Goal: Task Accomplishment & Management: Complete application form

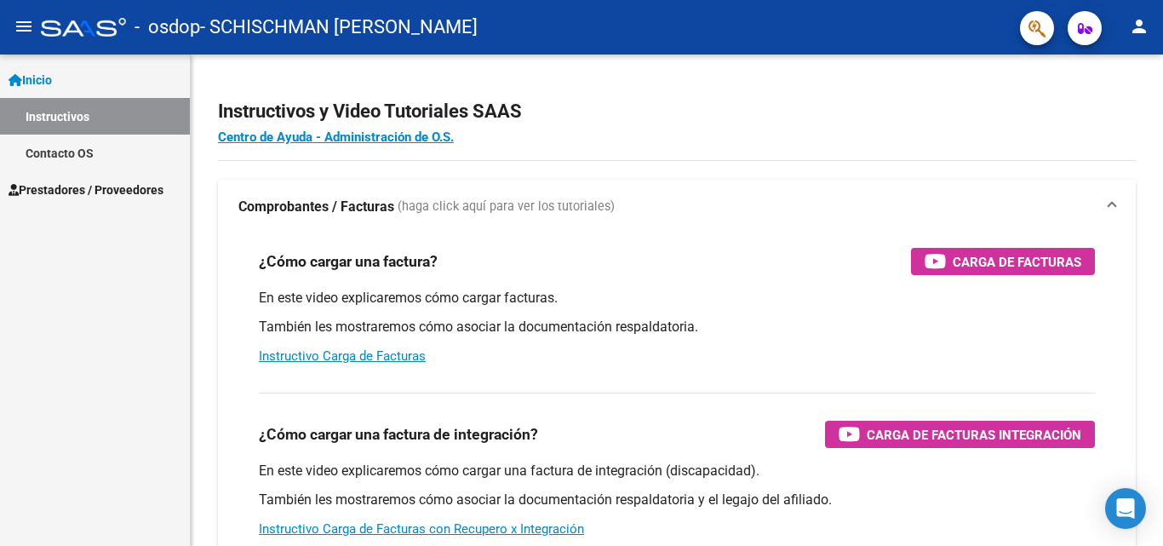
click at [37, 23] on button "menu" at bounding box center [24, 27] width 34 height 34
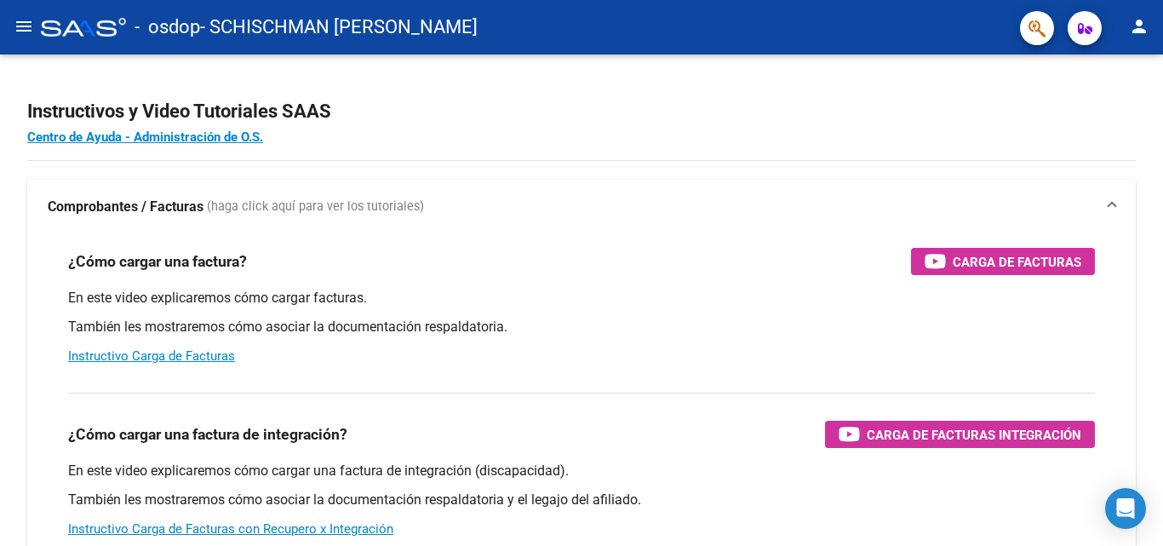
click at [32, 25] on mat-icon "menu" at bounding box center [24, 26] width 20 height 20
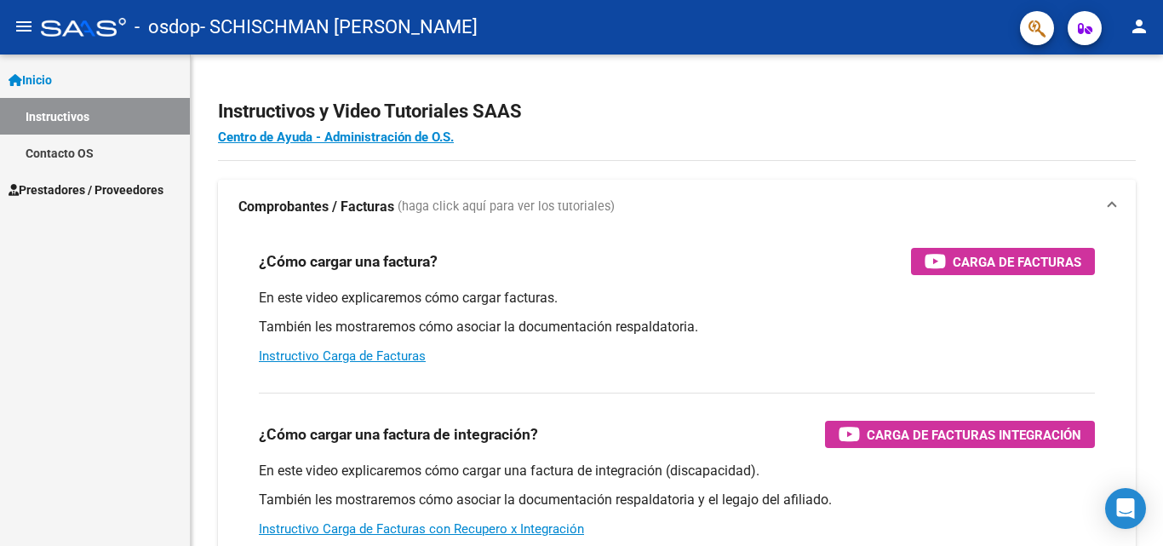
click at [94, 110] on link "Instructivos" at bounding box center [95, 116] width 190 height 37
click at [119, 175] on link "Prestadores / Proveedores" at bounding box center [95, 189] width 190 height 37
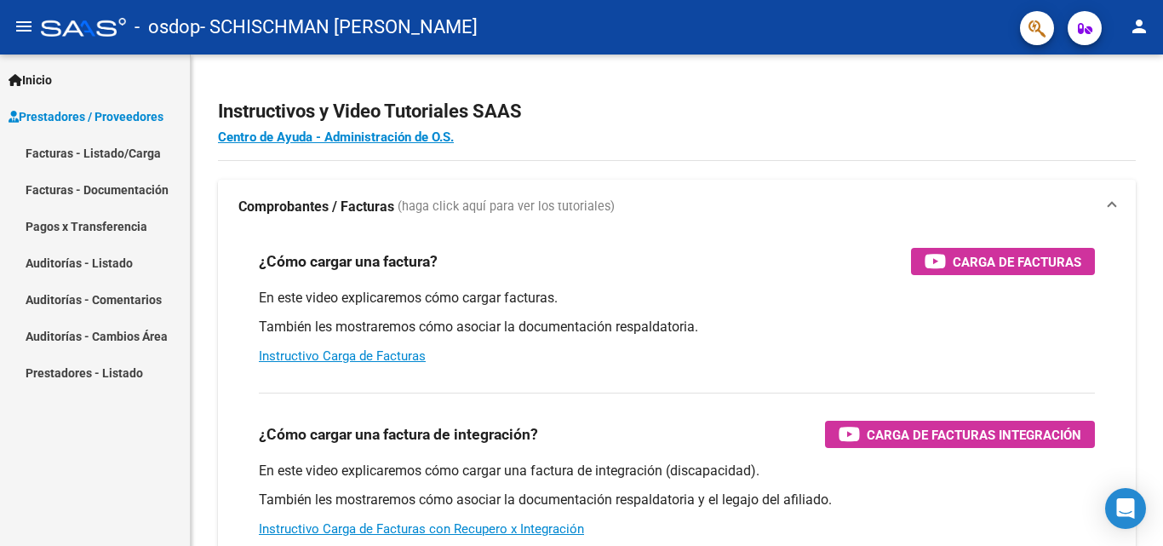
click at [95, 155] on link "Facturas - Listado/Carga" at bounding box center [95, 153] width 190 height 37
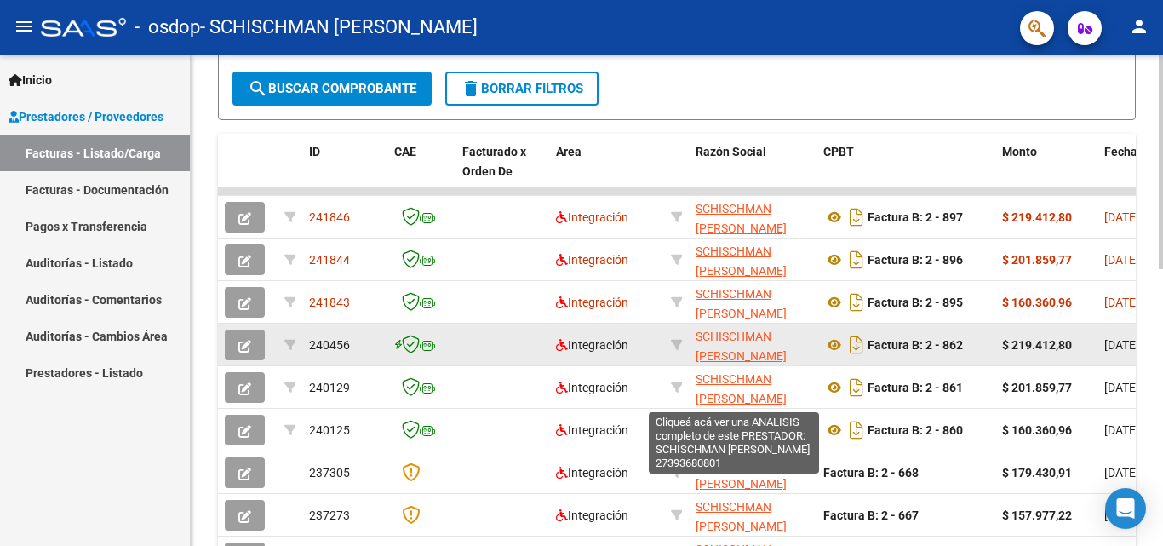
scroll to position [1, 0]
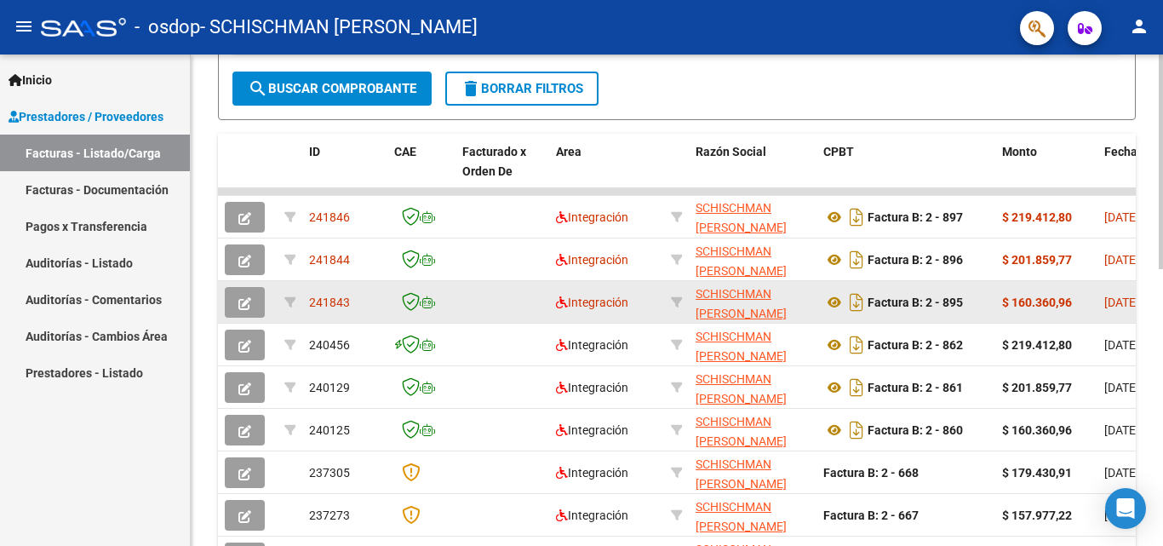
click at [243, 304] on icon "button" at bounding box center [244, 303] width 13 height 13
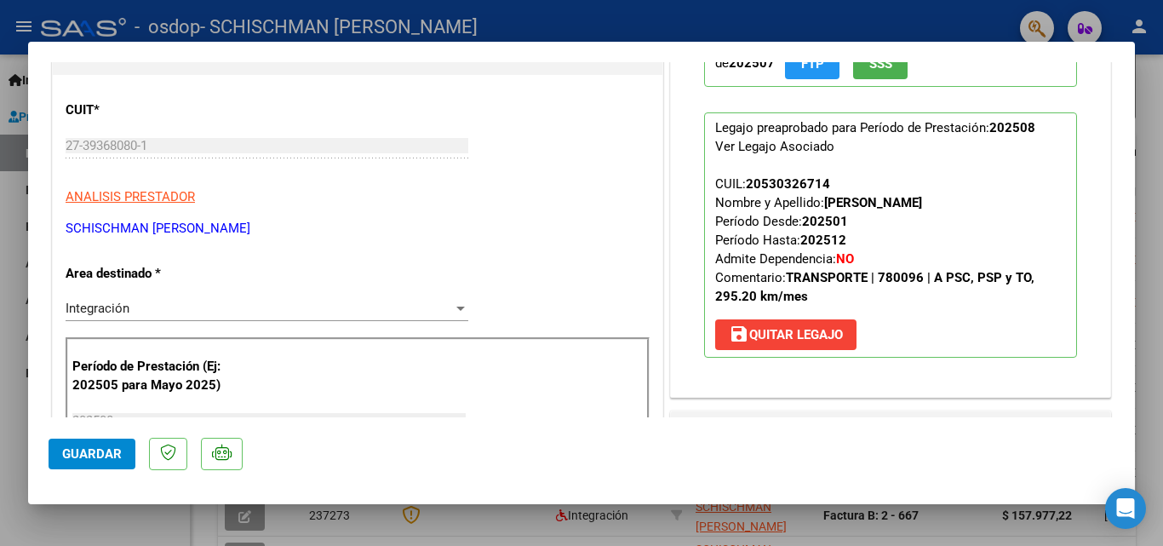
scroll to position [426, 0]
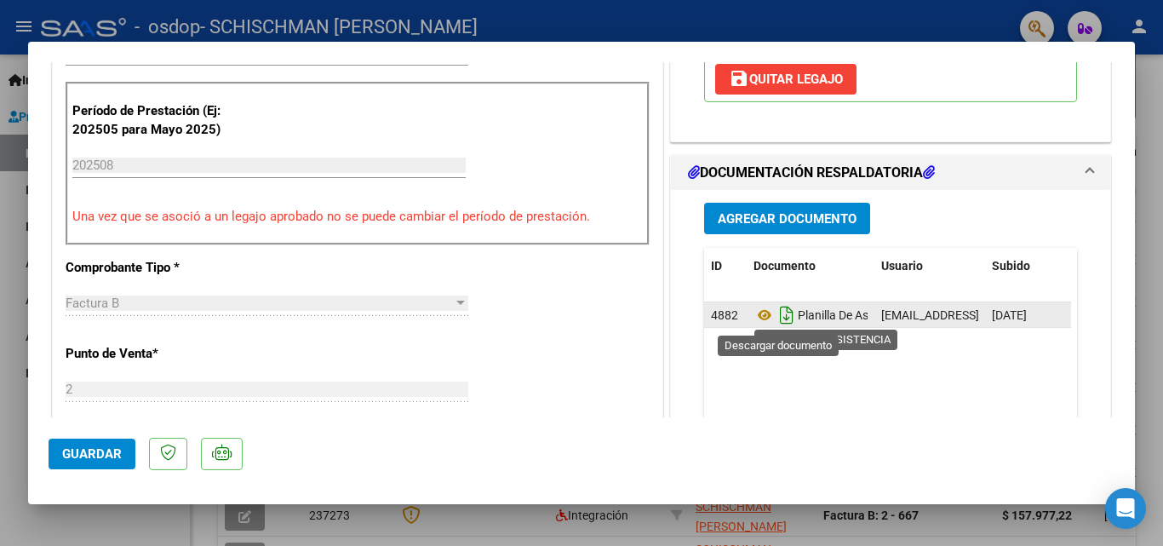
click at [779, 316] on icon "Descargar documento" at bounding box center [787, 314] width 22 height 27
click at [759, 309] on icon at bounding box center [764, 315] width 22 height 20
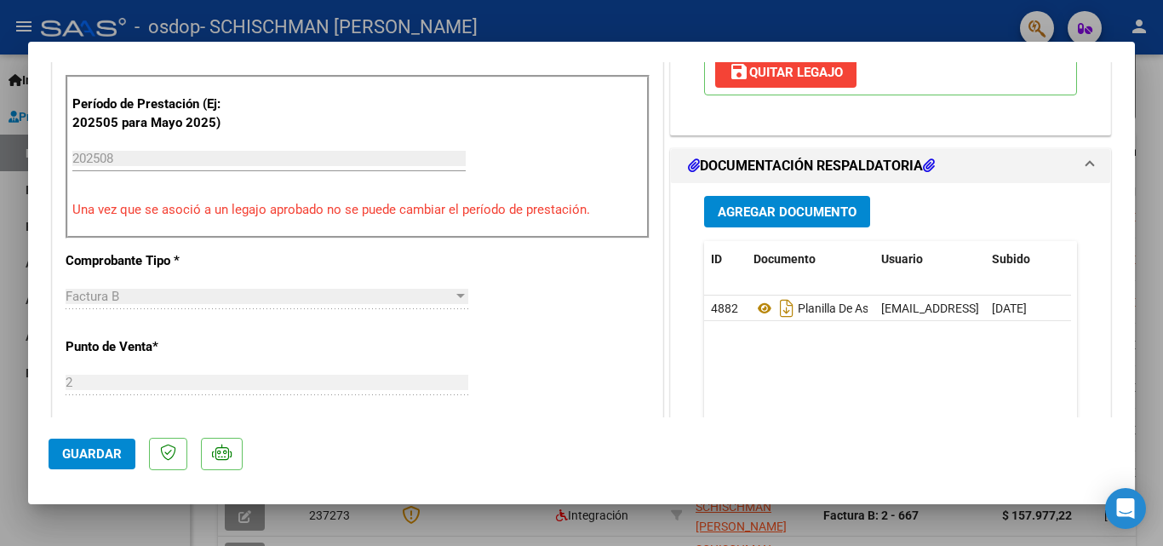
scroll to position [511, 0]
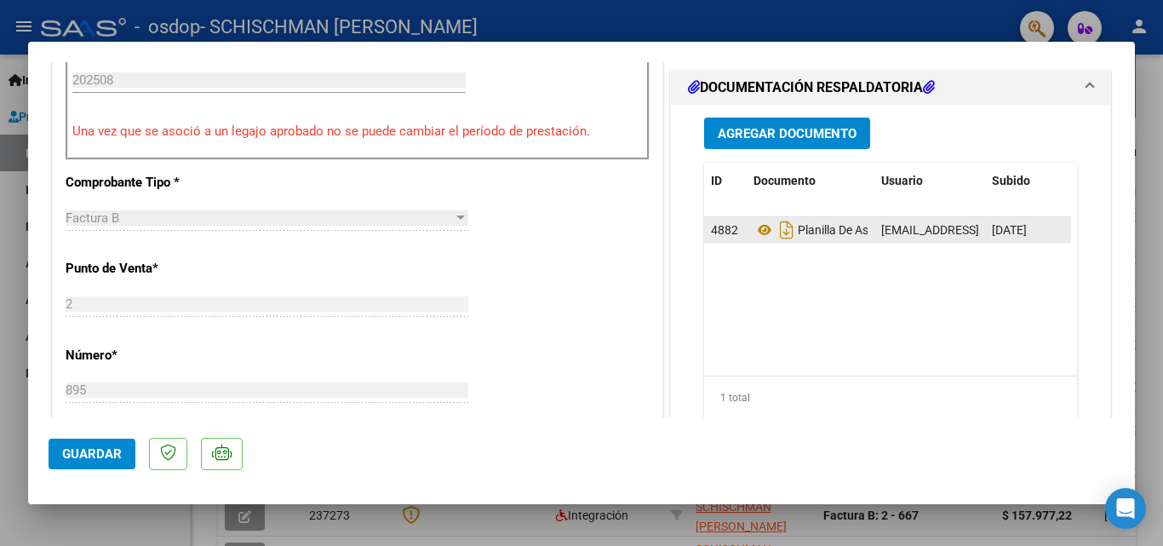
click at [940, 234] on span "[EMAIL_ADDRESS][DOMAIN_NAME] - [PERSON_NAME]" at bounding box center [1025, 230] width 289 height 14
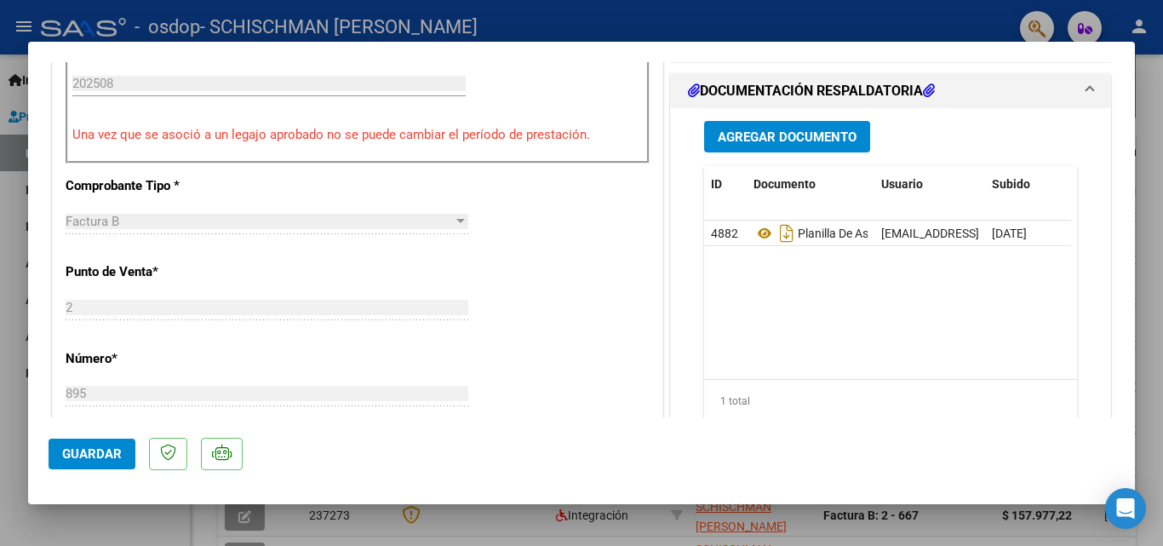
scroll to position [596, 0]
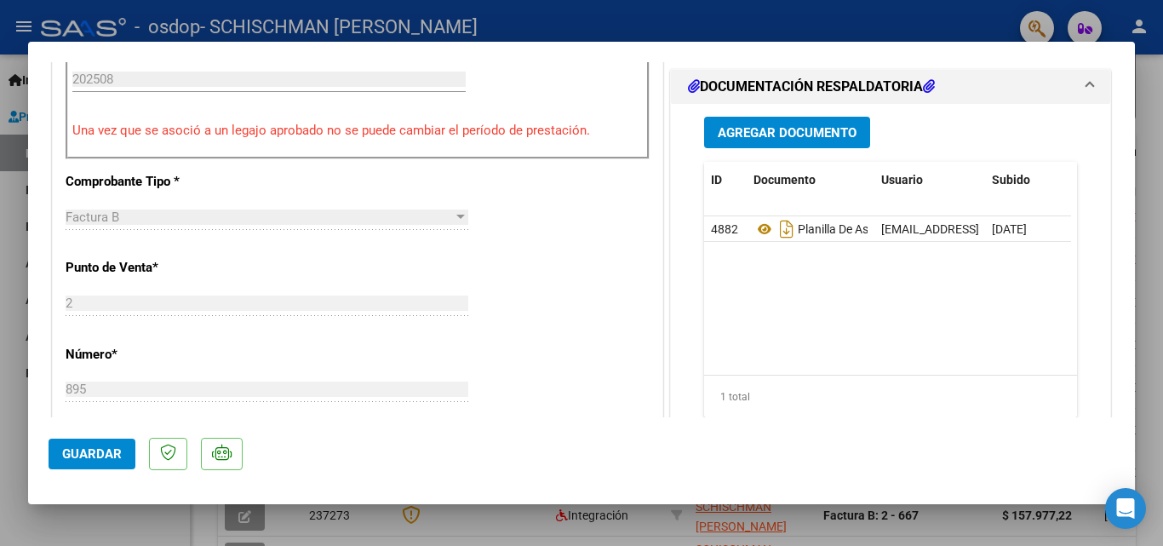
click at [794, 131] on span "Agregar Documento" at bounding box center [787, 132] width 139 height 15
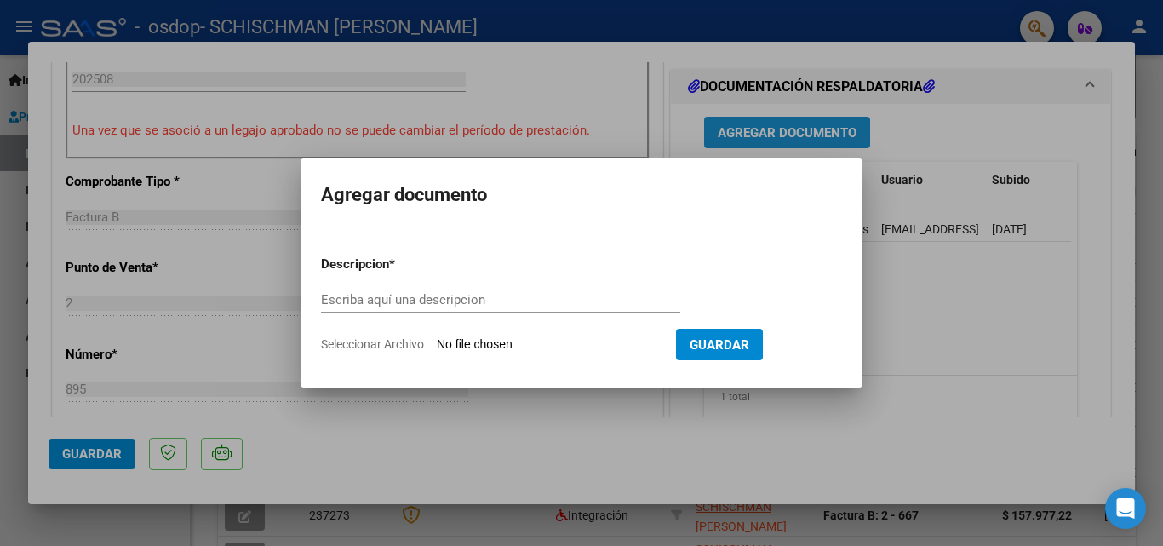
scroll to position [511, 0]
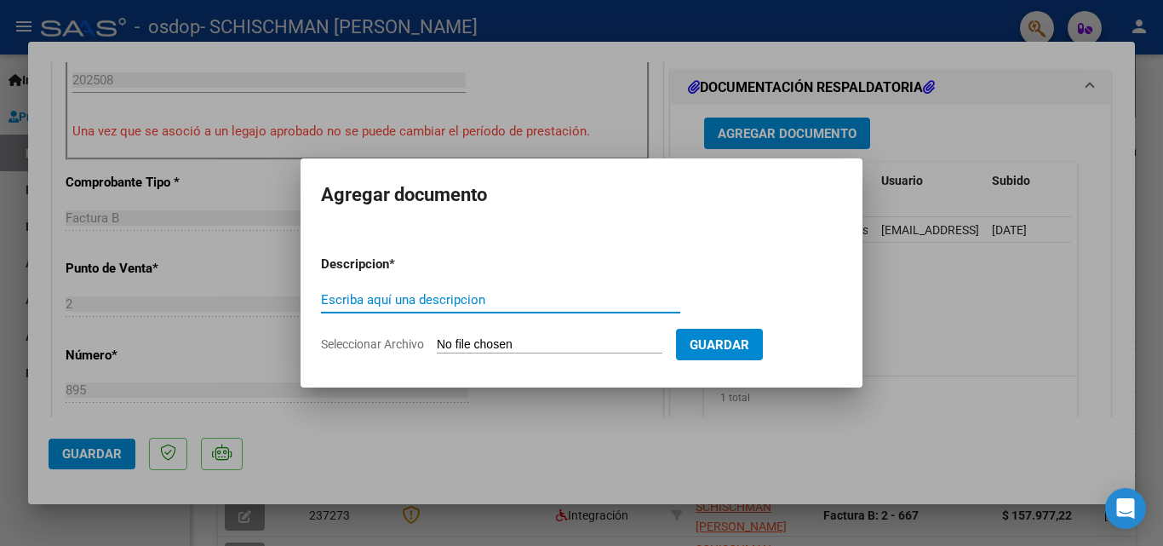
click at [507, 342] on input "Seleccionar Archivo" at bounding box center [550, 345] width 226 height 16
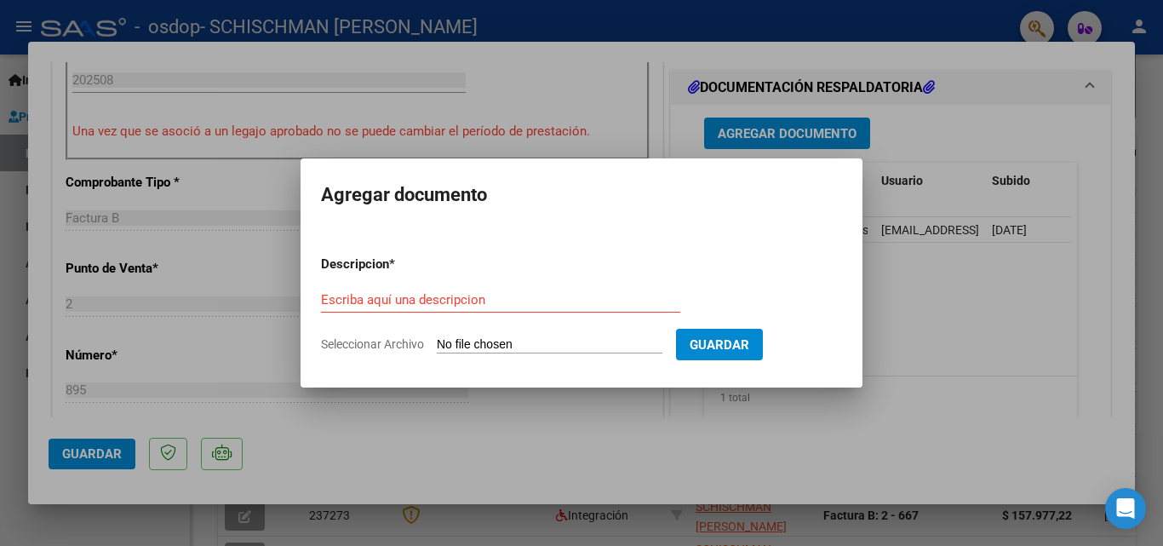
type input "C:\fakepath\PLANILLA DE ASISTENCIA .pdf"
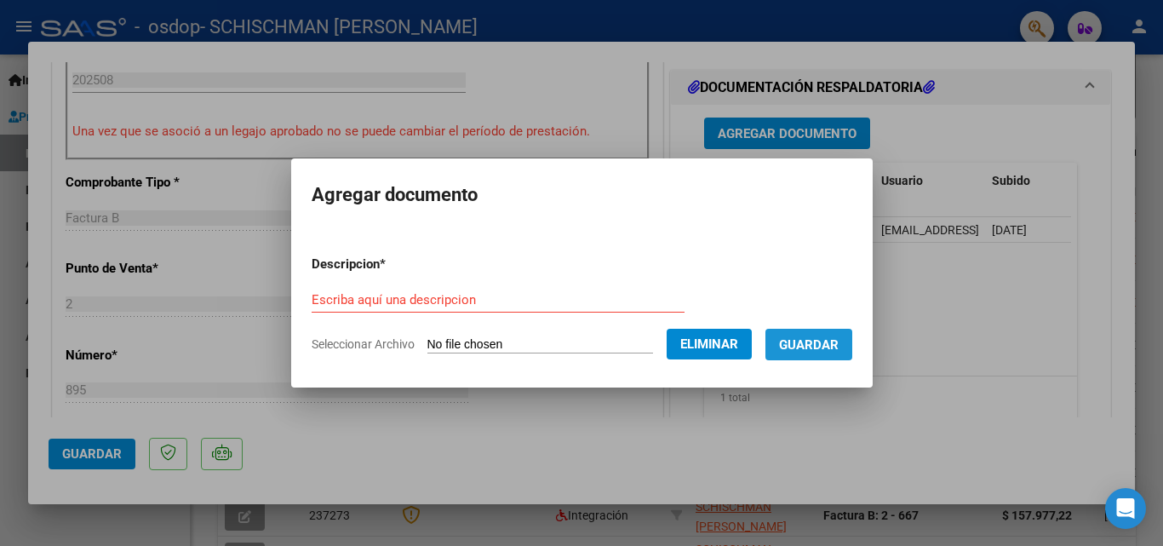
click at [839, 338] on span "Guardar" at bounding box center [809, 344] width 60 height 15
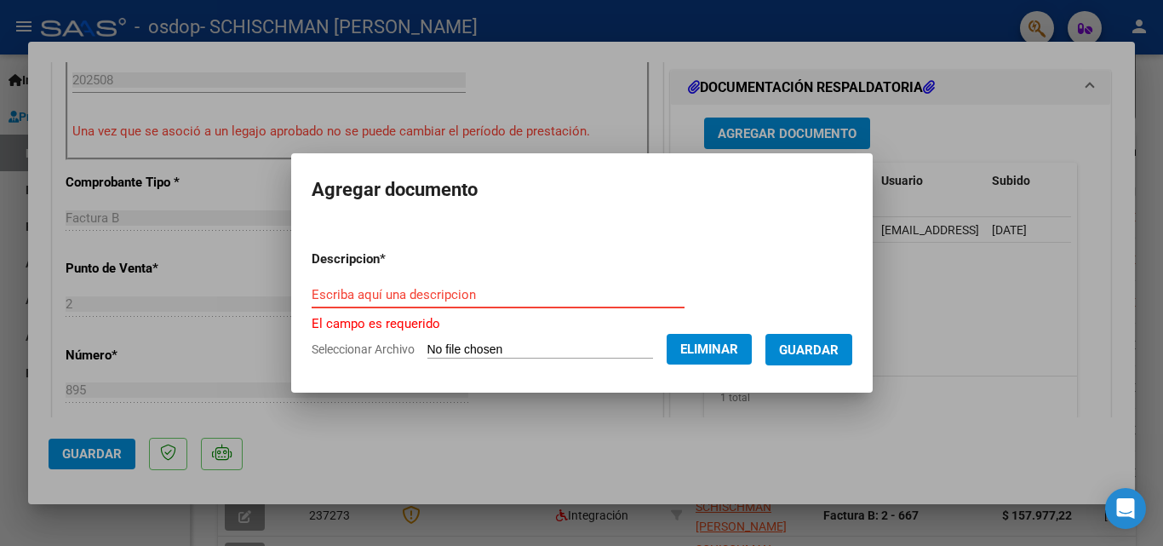
click at [369, 290] on input "Escriba aquí una descripcion" at bounding box center [498, 294] width 373 height 15
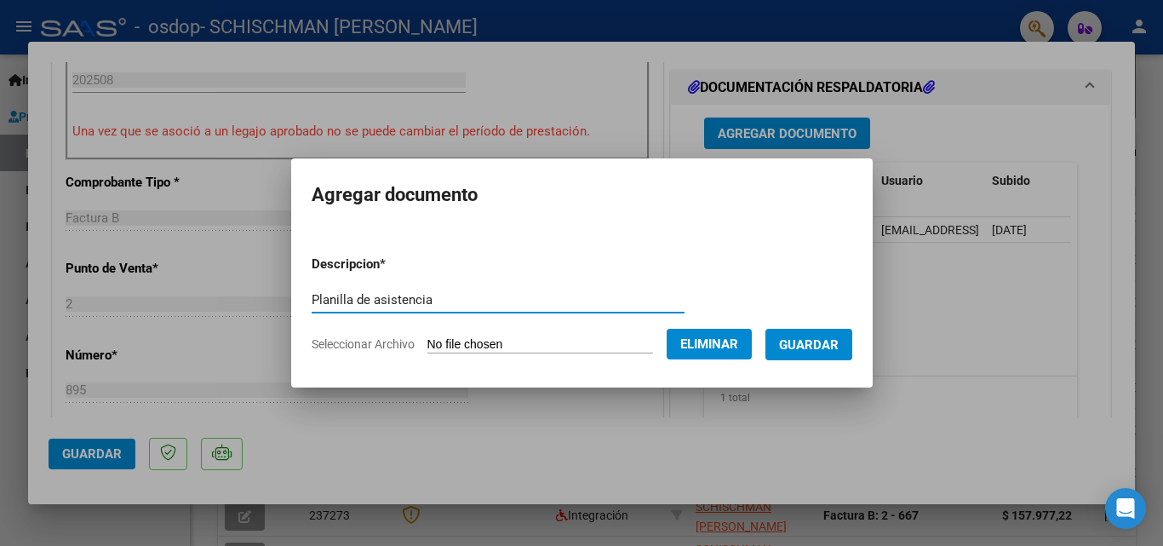
type input "Planilla de asistencia"
click at [839, 349] on span "Guardar" at bounding box center [809, 344] width 60 height 15
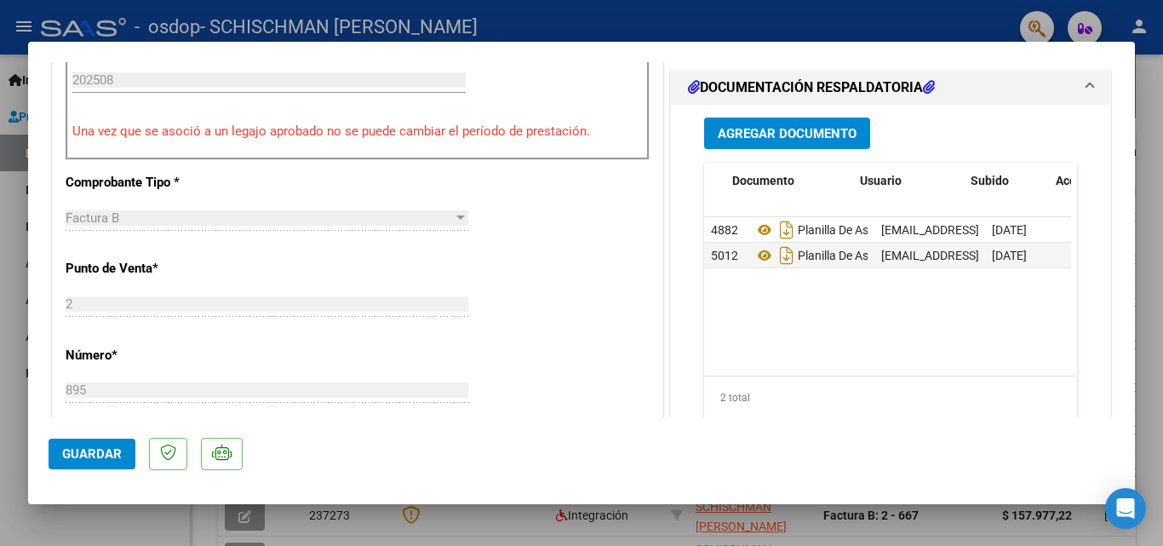
scroll to position [0, 84]
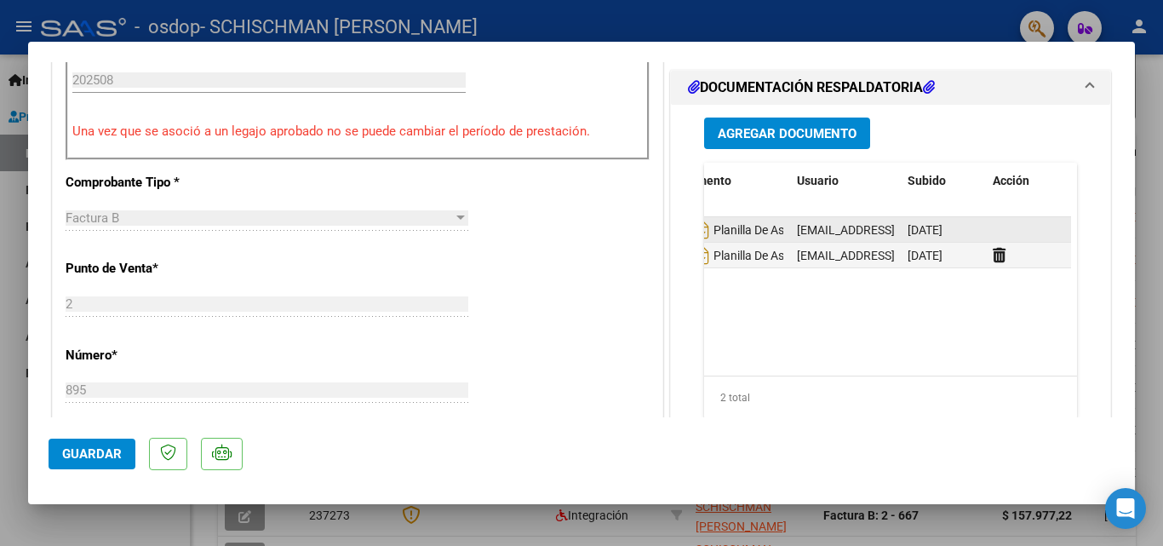
click at [986, 229] on datatable-body-cell at bounding box center [1028, 229] width 85 height 25
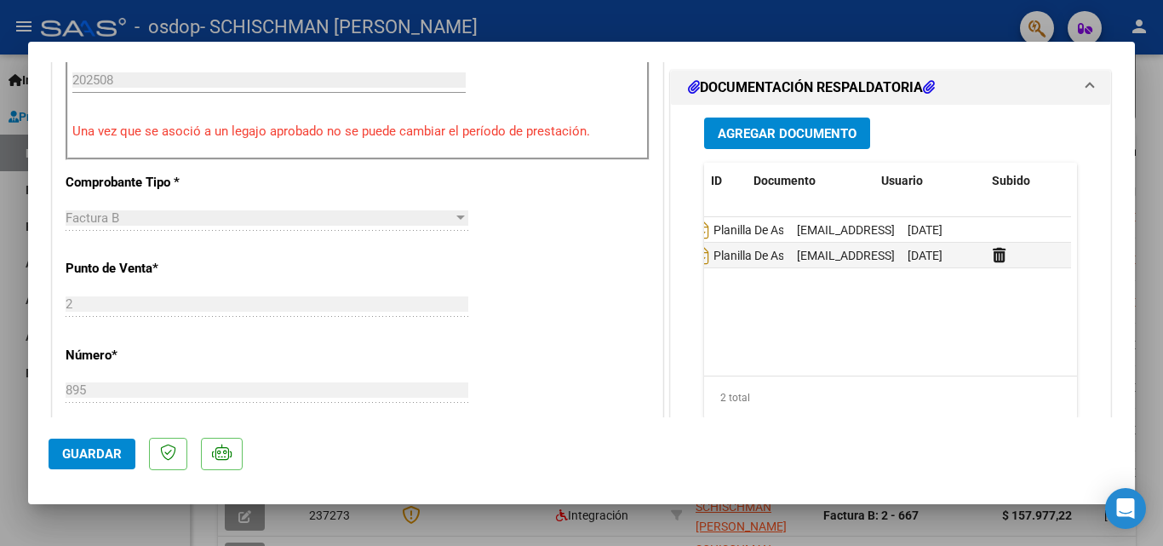
scroll to position [0, 0]
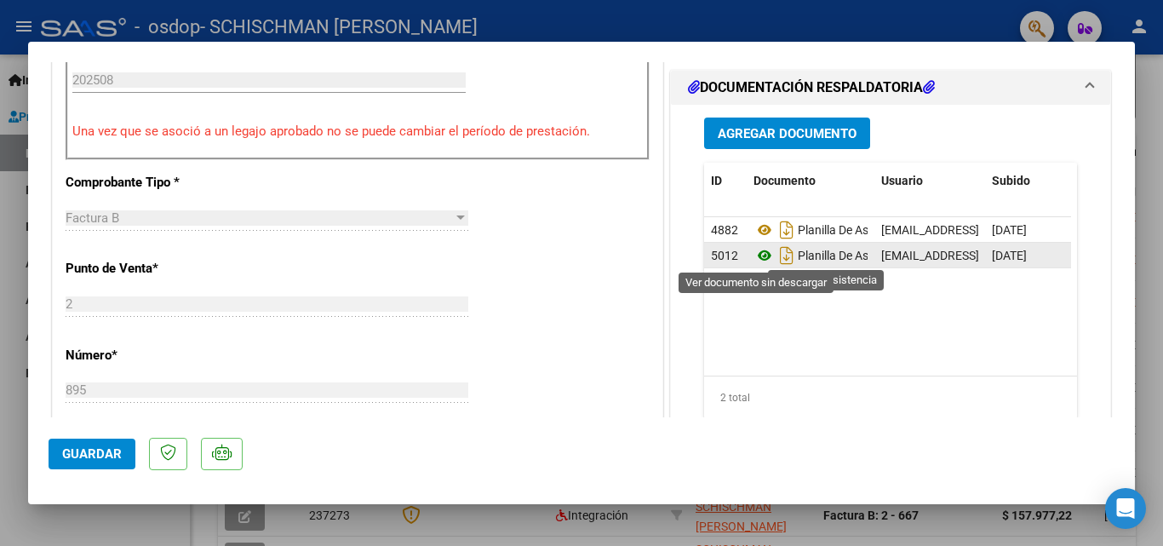
click at [756, 256] on icon at bounding box center [764, 255] width 22 height 20
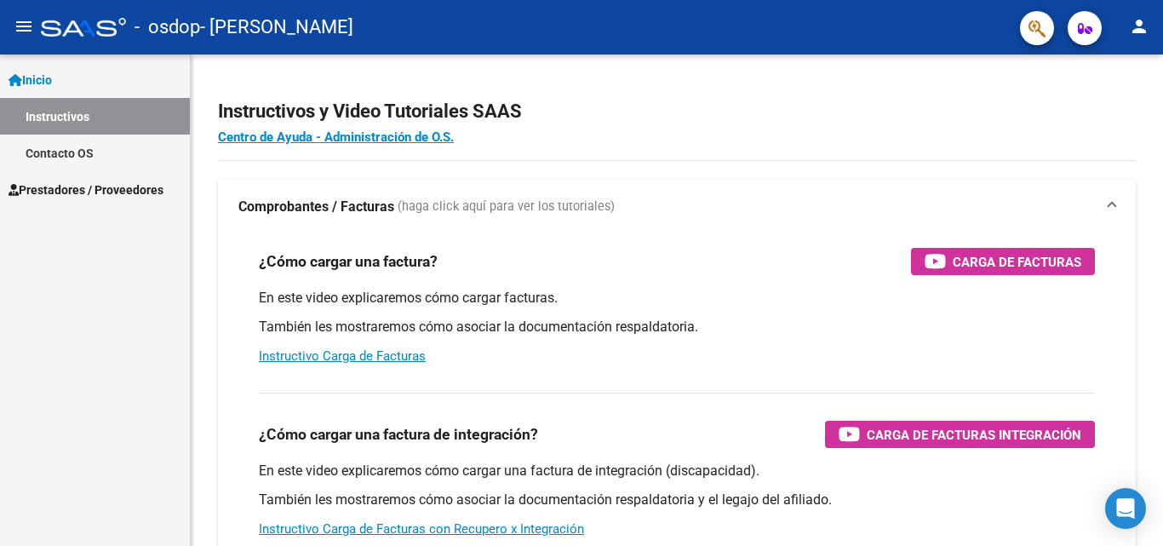
click at [100, 189] on span "Prestadores / Proveedores" at bounding box center [86, 189] width 155 height 19
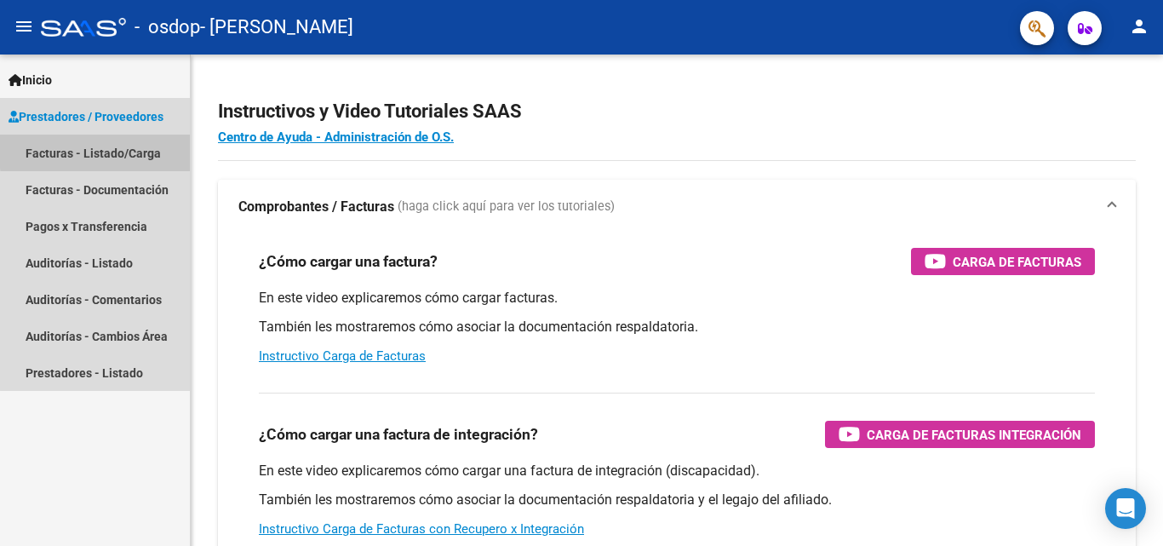
click at [114, 150] on link "Facturas - Listado/Carga" at bounding box center [95, 153] width 190 height 37
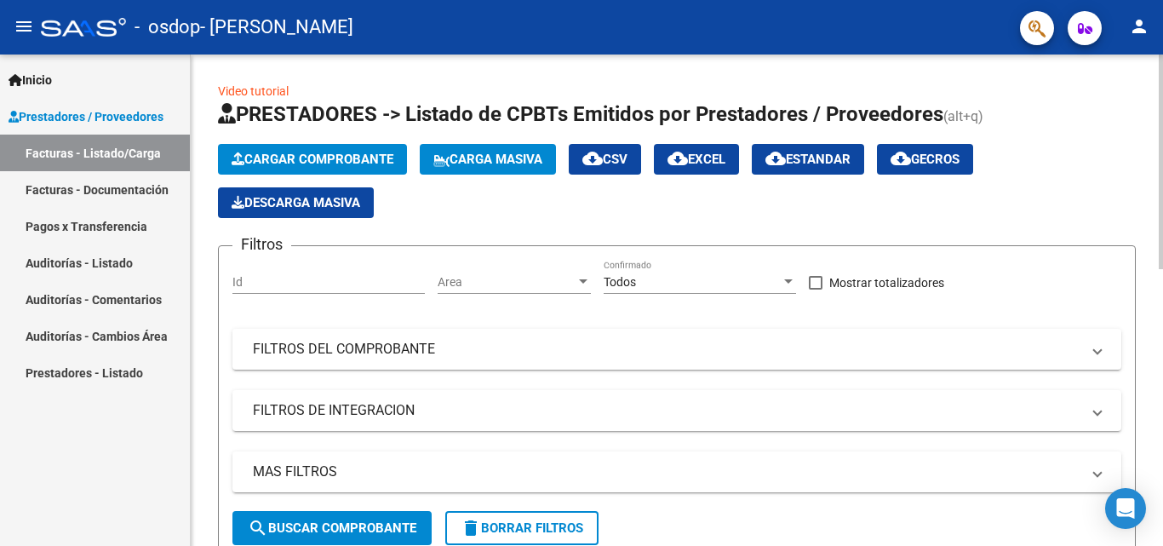
scroll to position [341, 0]
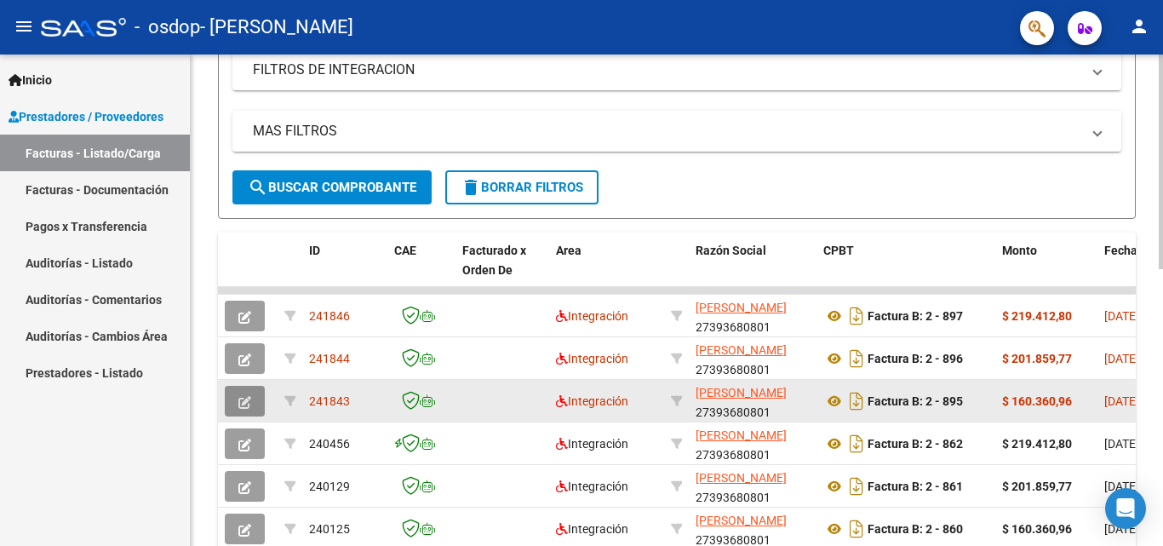
click at [249, 401] on icon "button" at bounding box center [244, 402] width 13 height 13
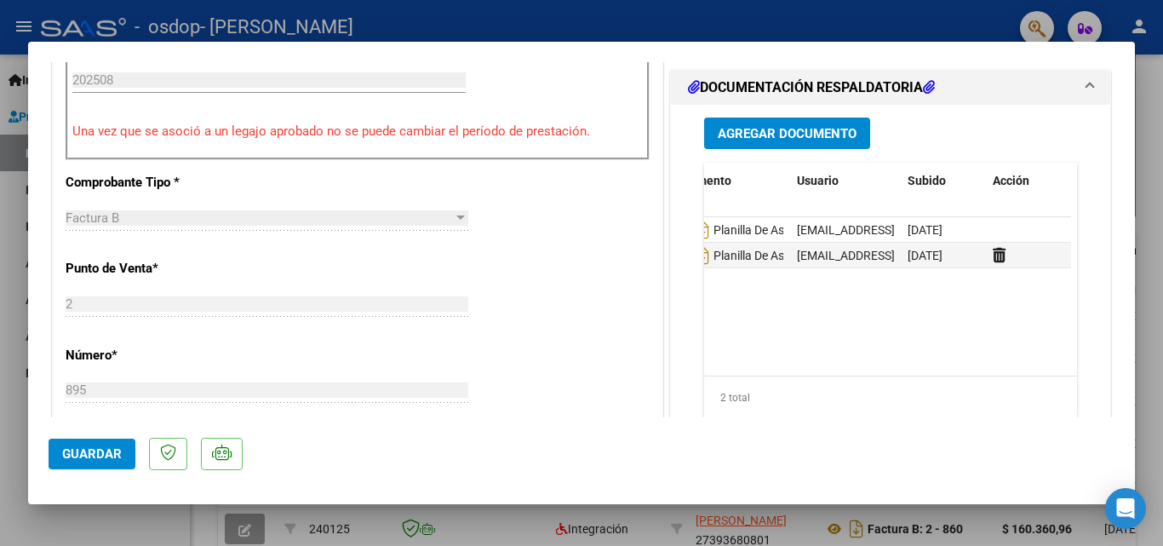
scroll to position [0, 0]
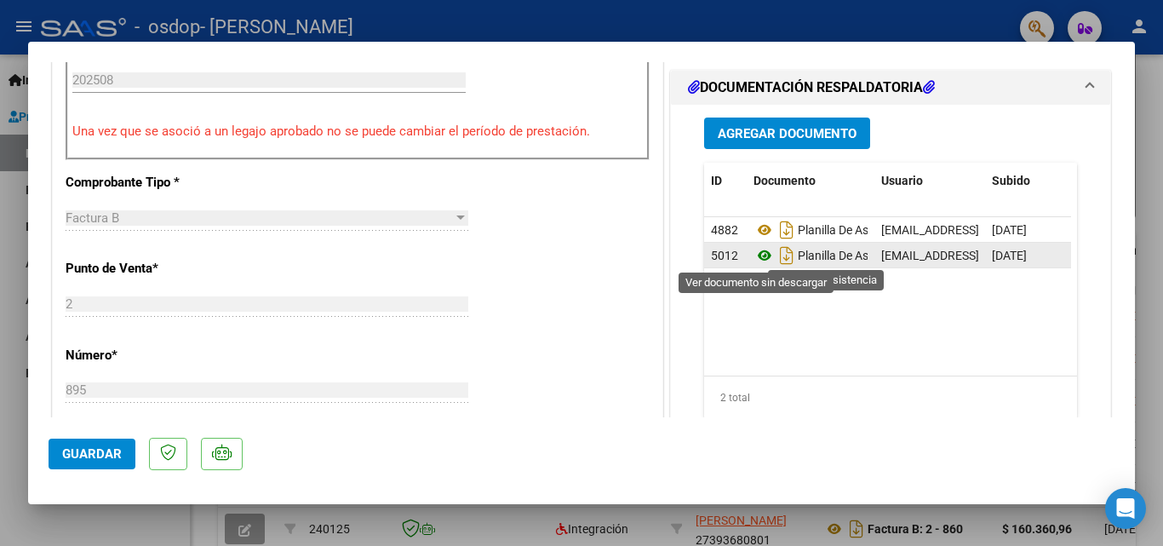
click at [760, 249] on icon at bounding box center [764, 255] width 22 height 20
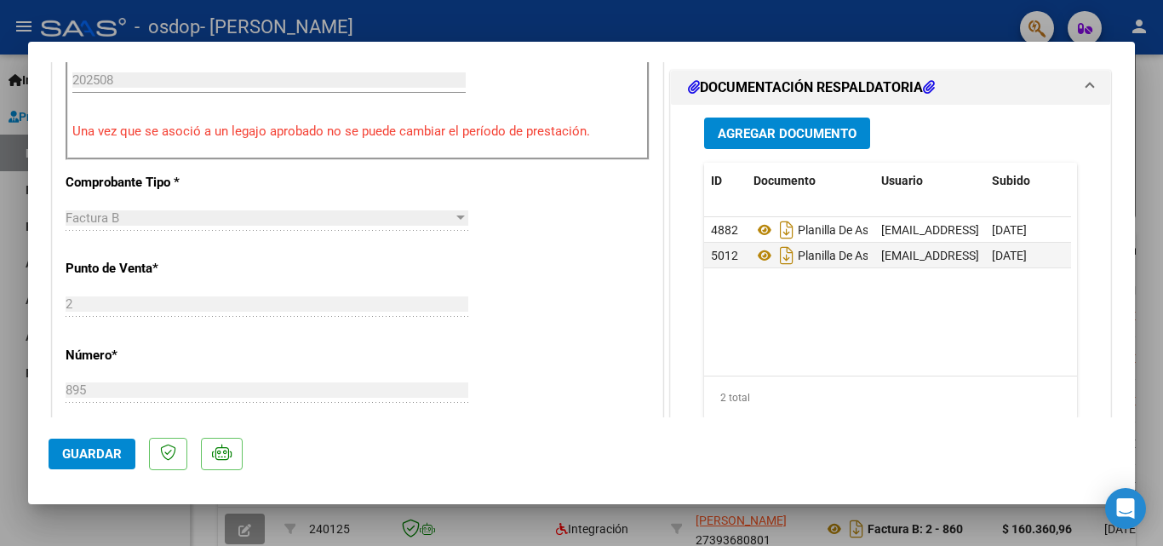
click at [114, 432] on mat-dialog-actions "Guardar" at bounding box center [582, 450] width 1066 height 67
click at [118, 450] on span "Guardar" at bounding box center [92, 453] width 60 height 15
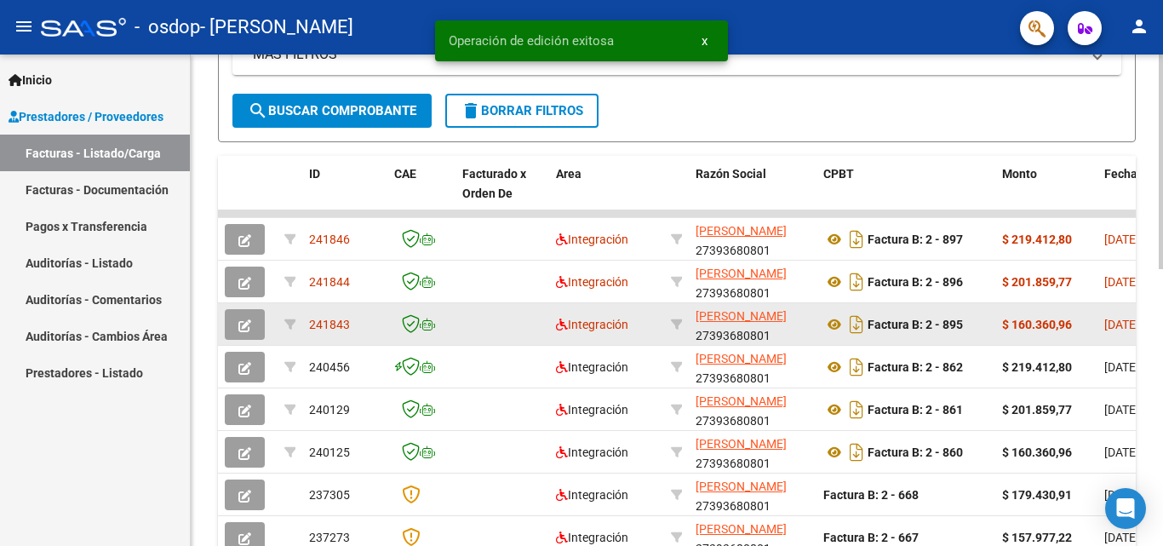
scroll to position [426, 0]
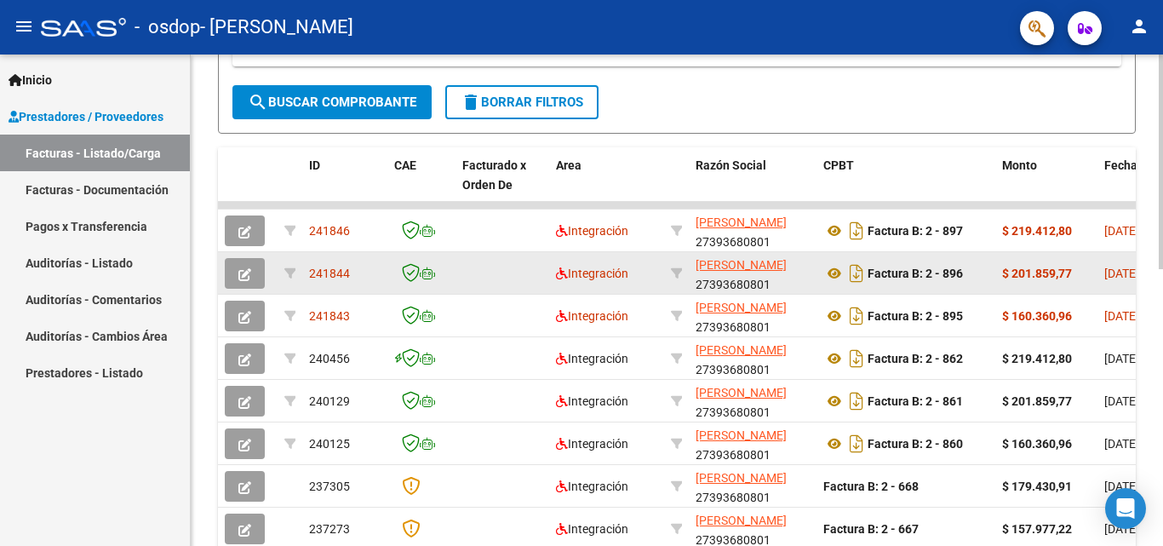
click at [239, 271] on icon "button" at bounding box center [244, 274] width 13 height 13
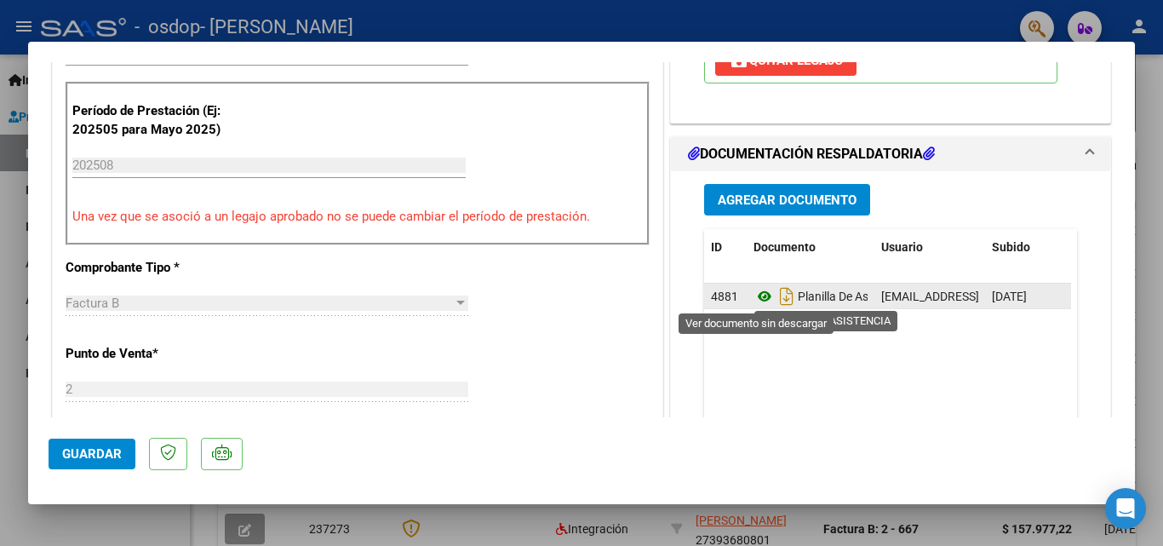
click at [753, 297] on icon at bounding box center [764, 296] width 22 height 20
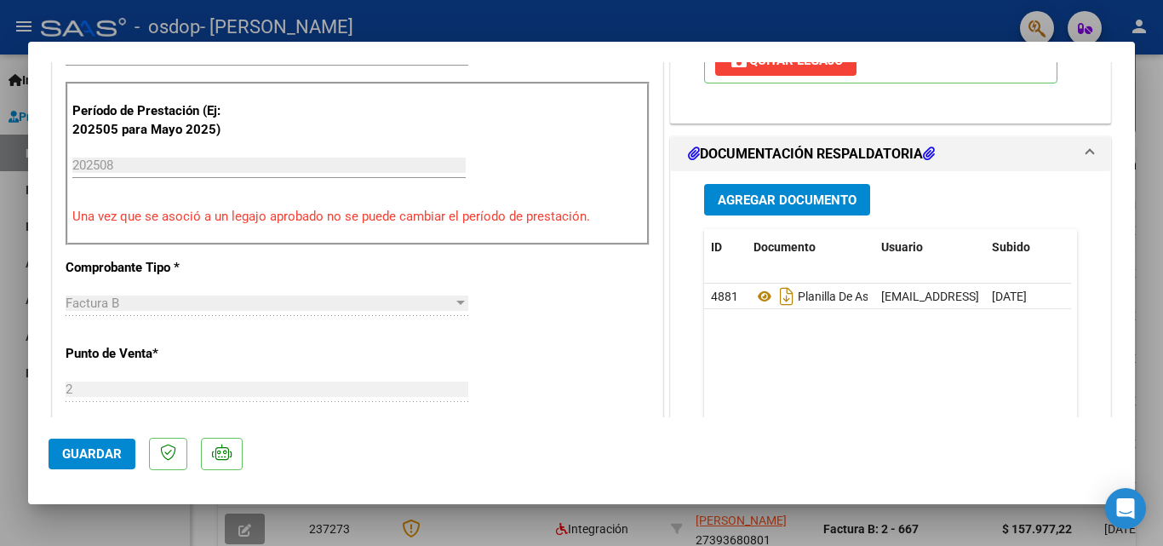
click at [798, 186] on button "Agregar Documento" at bounding box center [787, 200] width 166 height 32
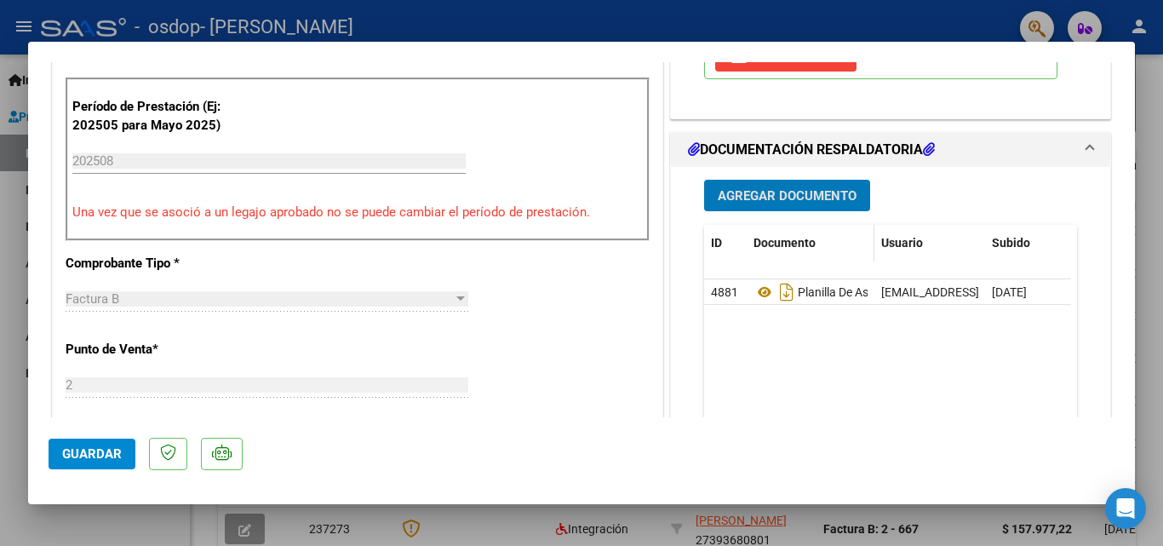
scroll to position [425, 0]
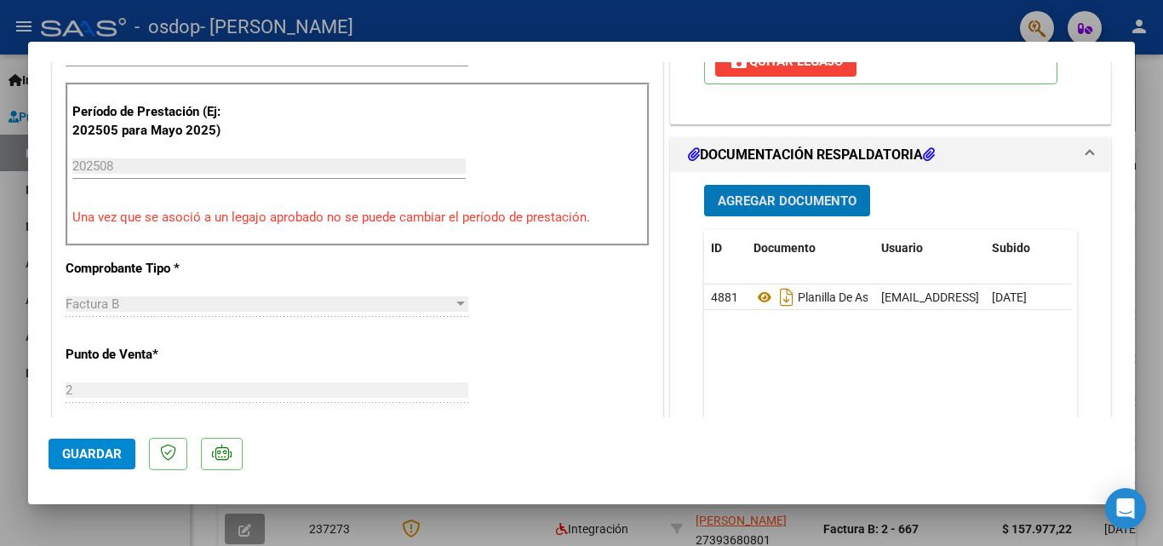
click at [786, 180] on div "Agregar Documento ID Documento Usuario Subido Acción 4881 Planilla De Asistenci…" at bounding box center [890, 342] width 398 height 340
click at [788, 195] on span "Agregar Documento" at bounding box center [787, 200] width 139 height 15
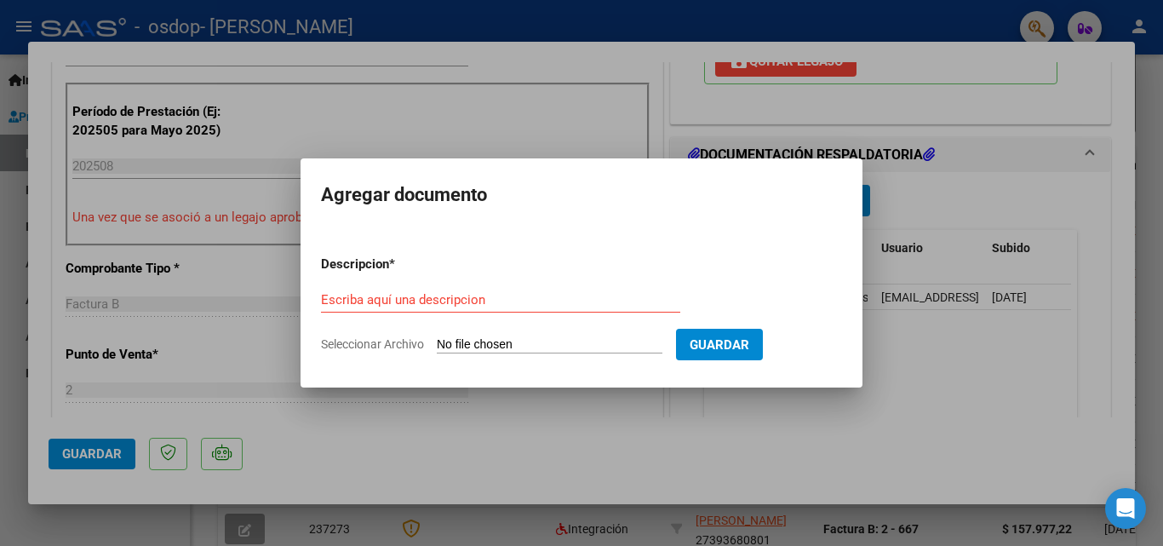
click at [565, 351] on input "Seleccionar Archivo" at bounding box center [550, 345] width 226 height 16
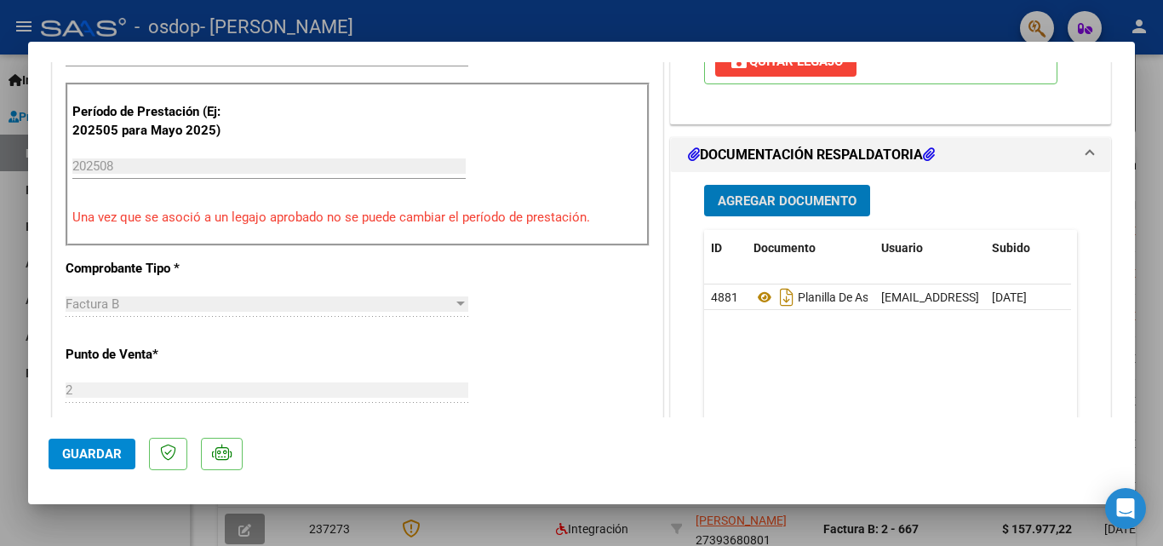
type input "$ 0,00"
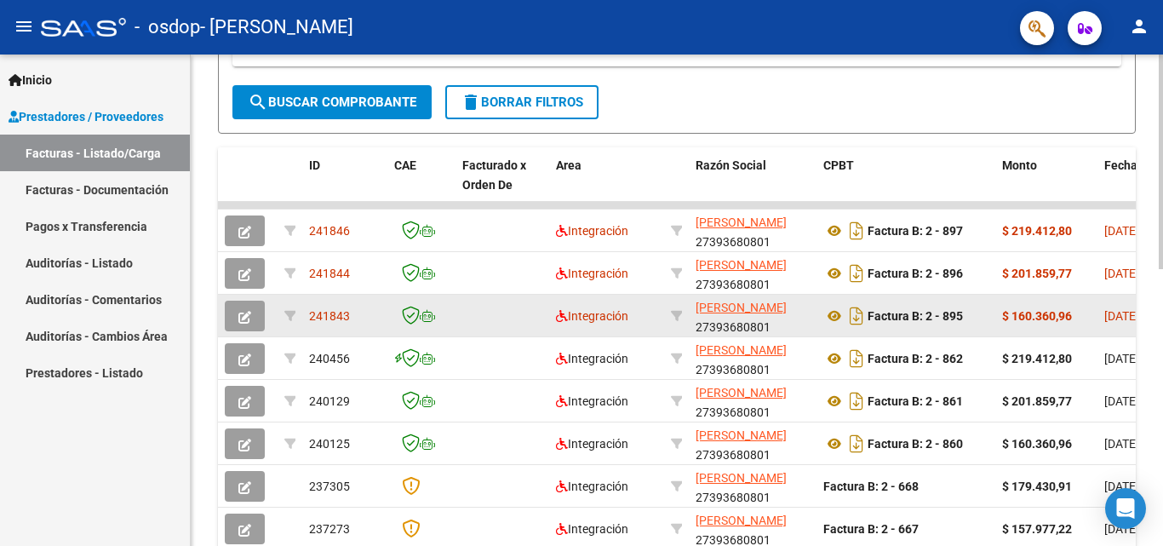
scroll to position [426, 0]
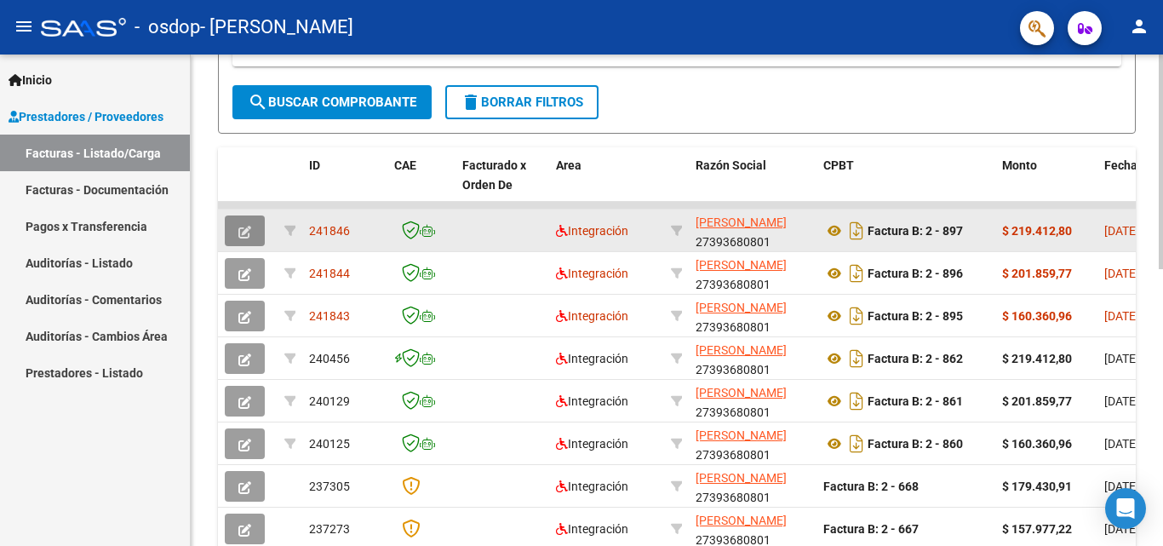
click at [247, 238] on button "button" at bounding box center [245, 230] width 40 height 31
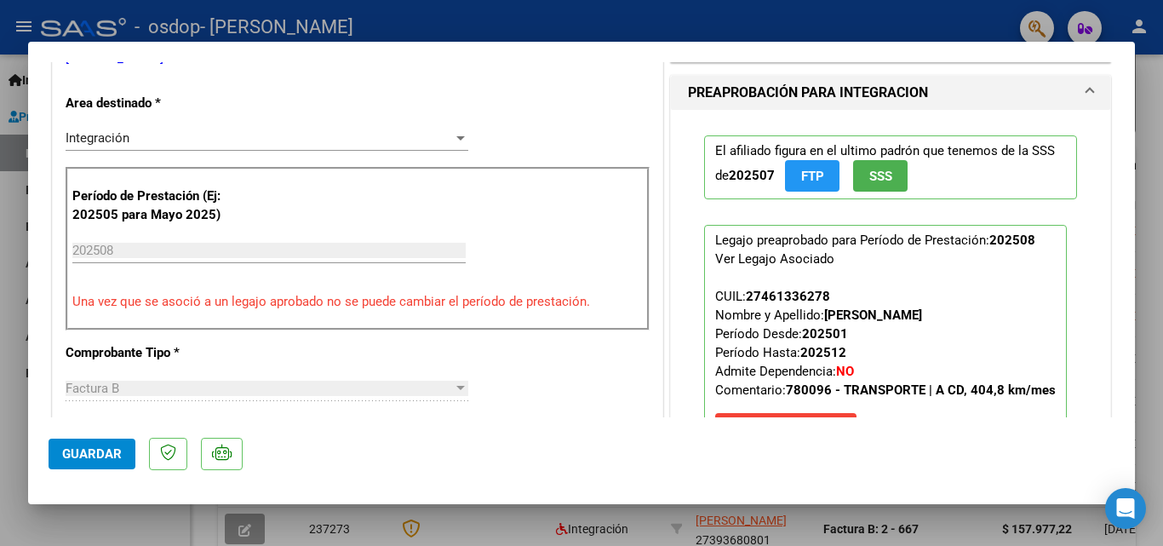
scroll to position [681, 0]
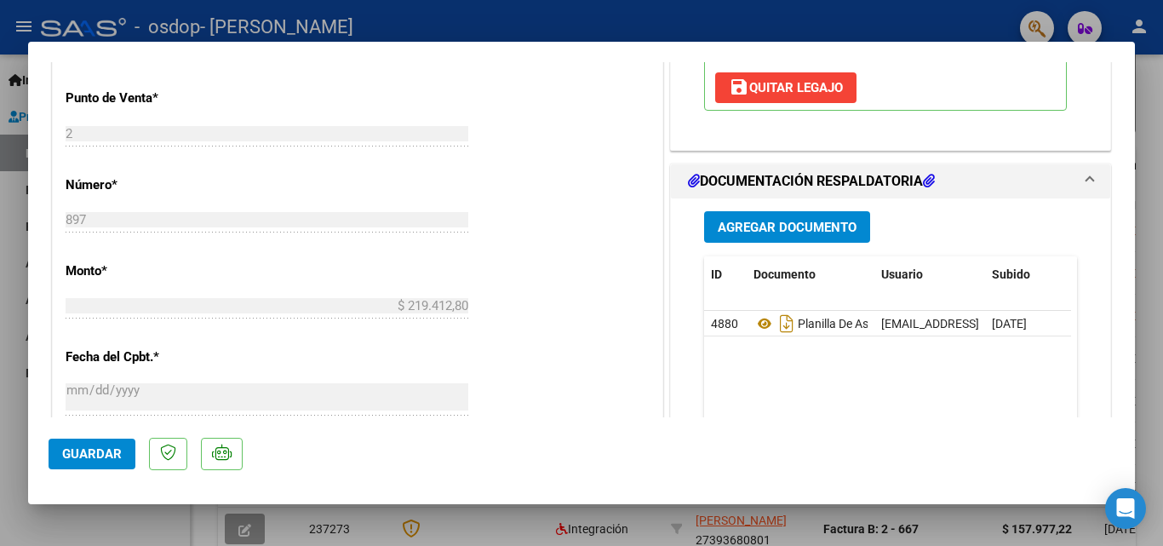
click at [805, 227] on span "Agregar Documento" at bounding box center [787, 227] width 139 height 15
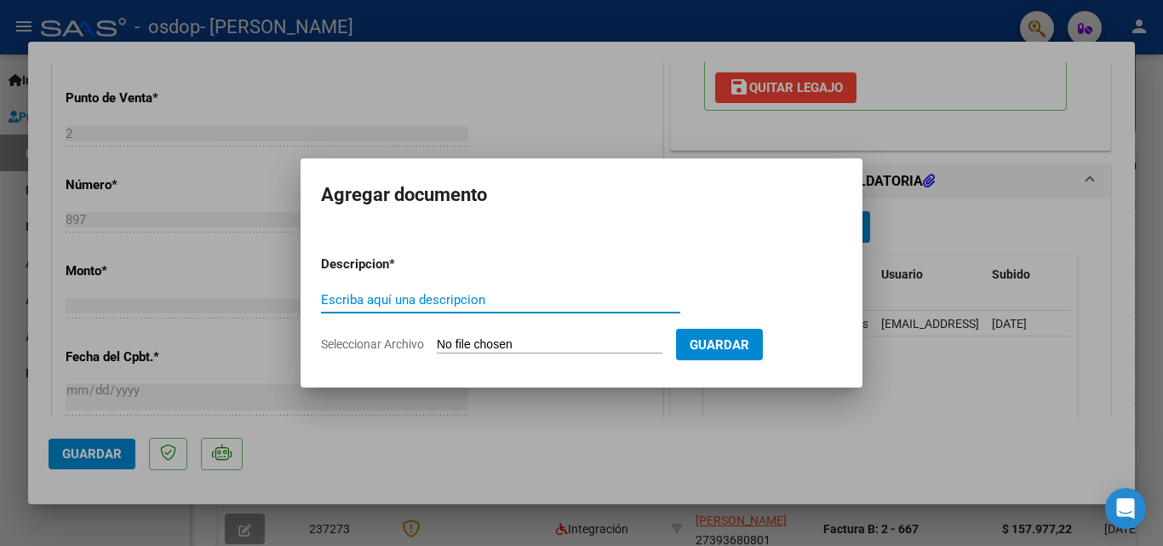
click at [501, 341] on input "Seleccionar Archivo" at bounding box center [550, 345] width 226 height 16
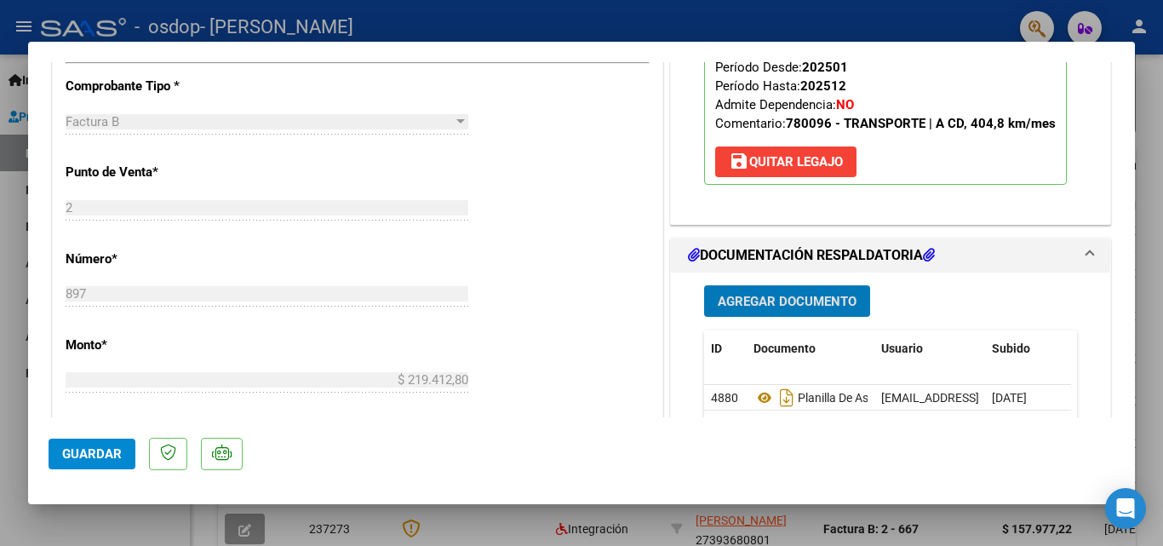
scroll to position [595, 0]
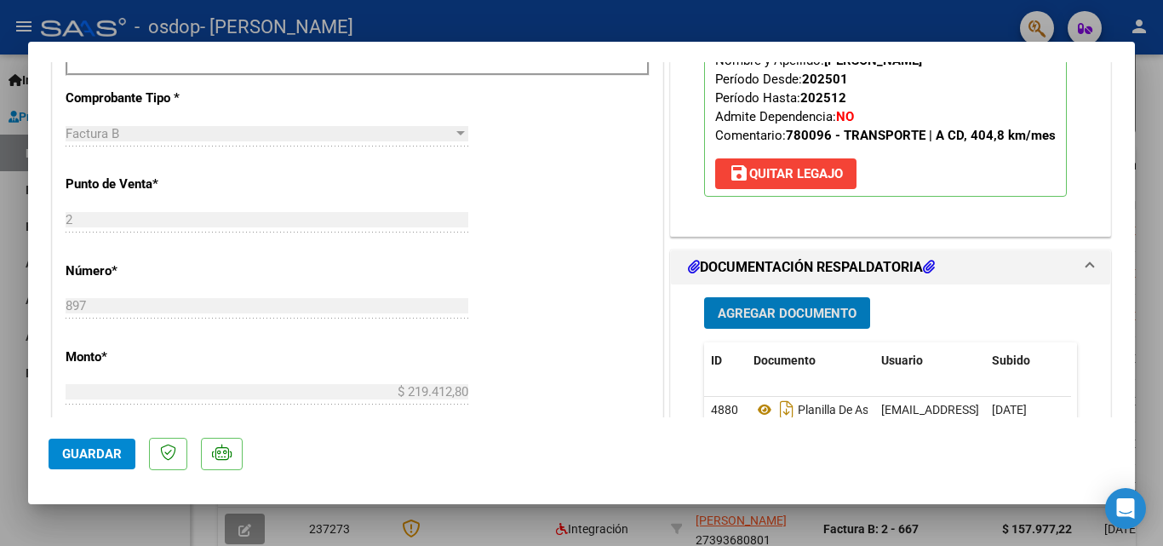
click at [767, 306] on span "Agregar Documento" at bounding box center [787, 313] width 139 height 15
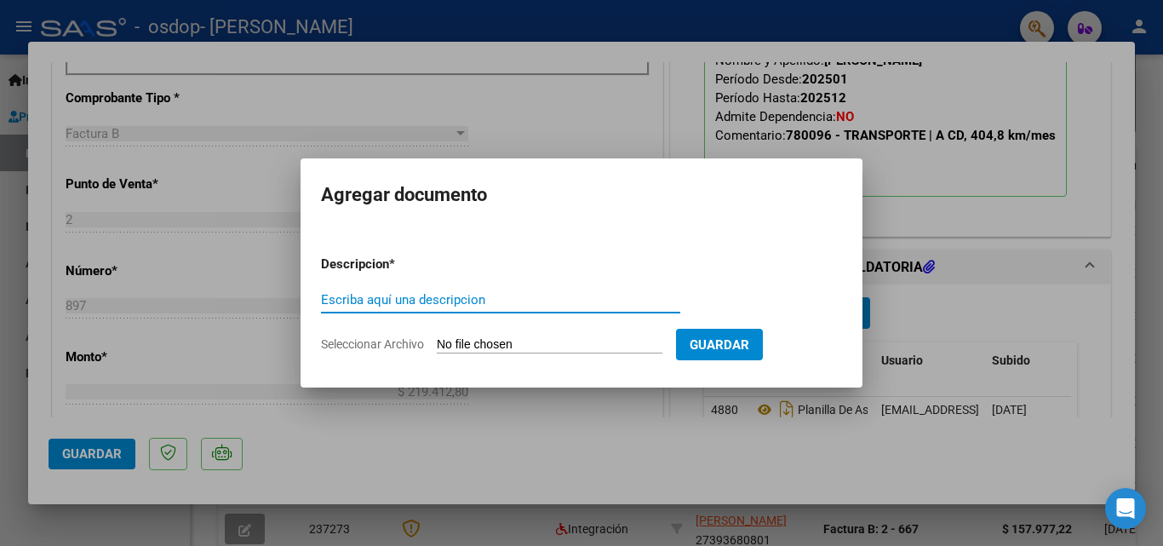
click at [638, 345] on input "Seleccionar Archivo" at bounding box center [550, 345] width 226 height 16
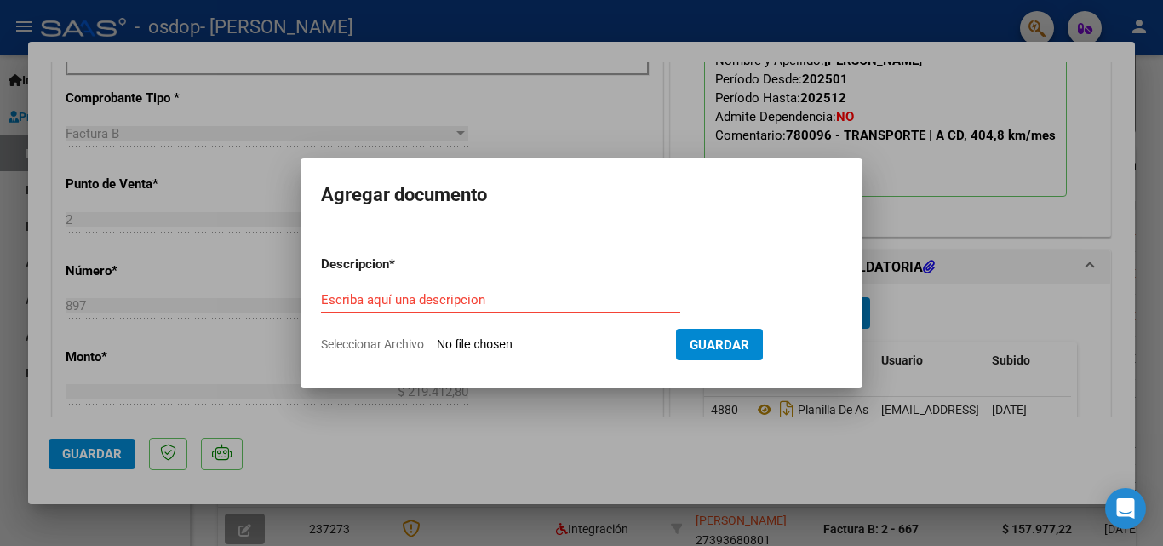
type input "C:\fakepath\27393680801_006_00002_00000897.pdf"
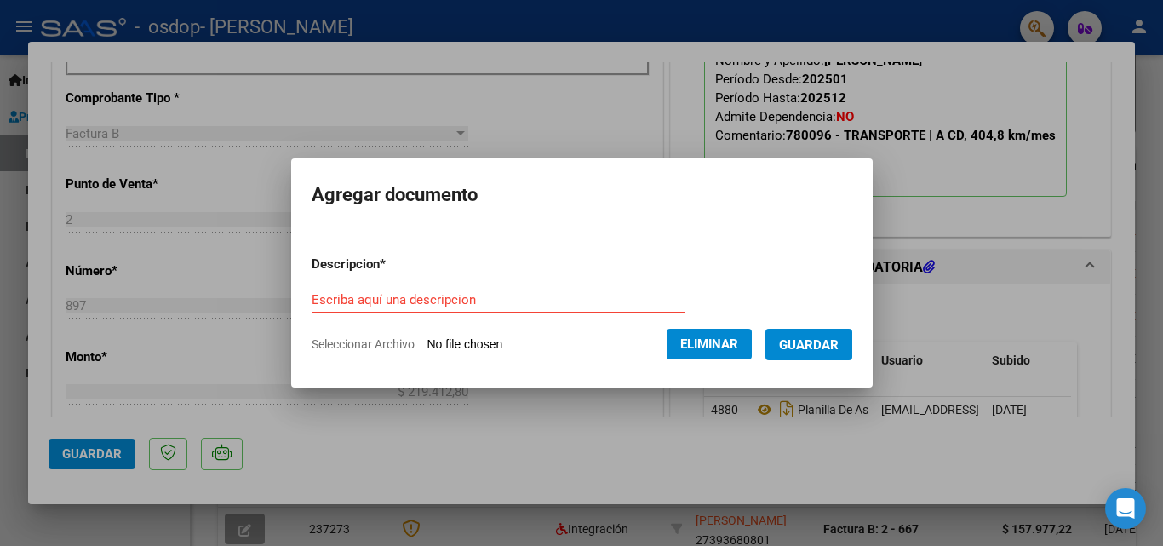
click at [444, 278] on form "Descripcion * Escriba aquí una descripcion Seleccionar Archivo Eliminar Guardar" at bounding box center [582, 304] width 541 height 124
click at [447, 308] on div "Escriba aquí una descripcion" at bounding box center [498, 300] width 373 height 26
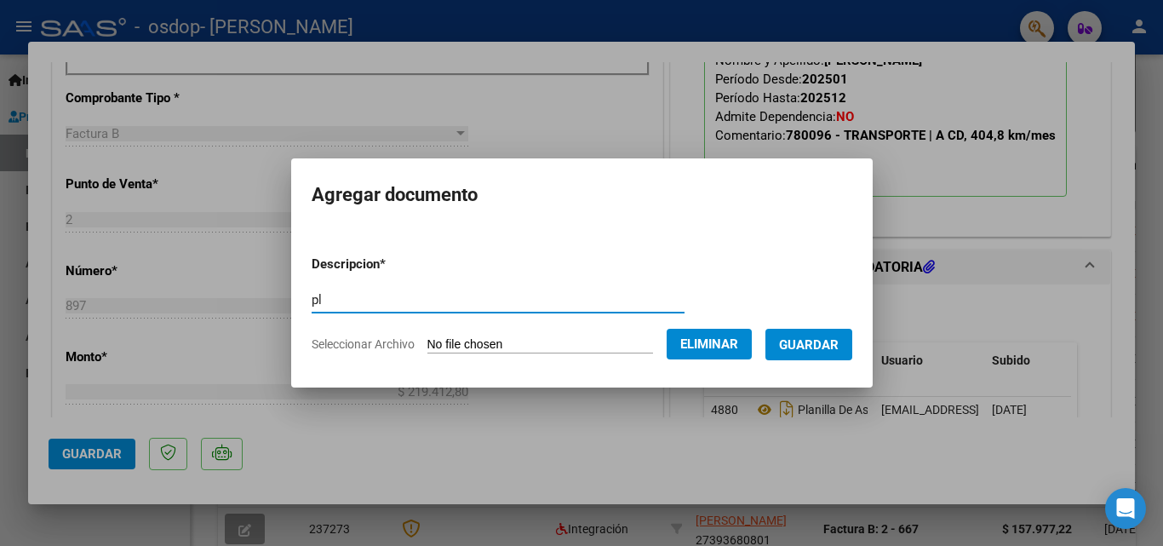
type input "p"
type input "Planilla de asistencia"
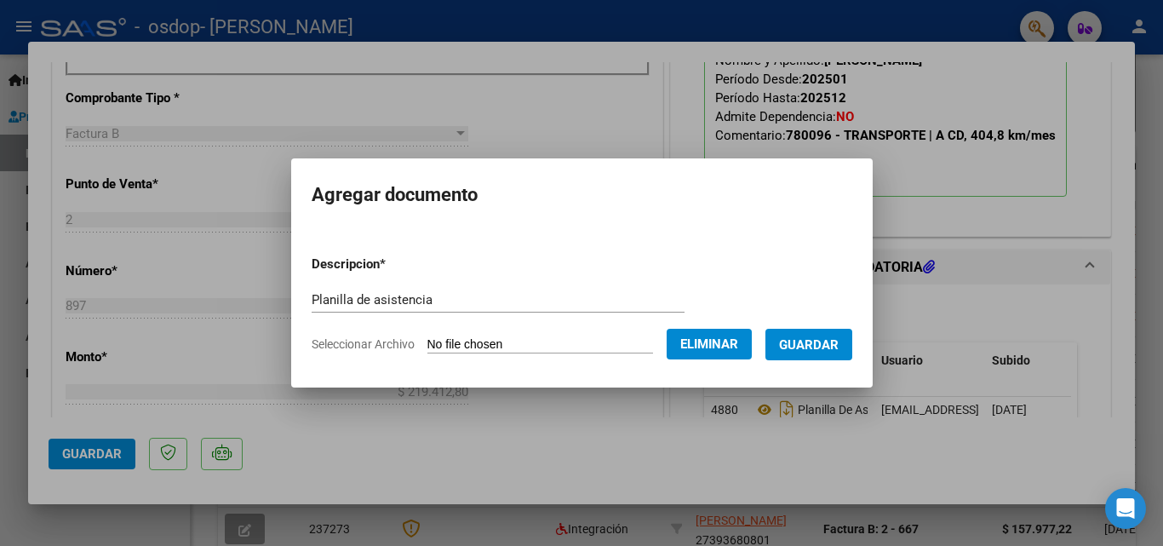
click at [818, 321] on form "Descripcion * Planilla de asistencia Escriba aquí una descripcion Seleccionar A…" at bounding box center [582, 304] width 541 height 124
click at [822, 343] on span "Guardar" at bounding box center [809, 344] width 60 height 15
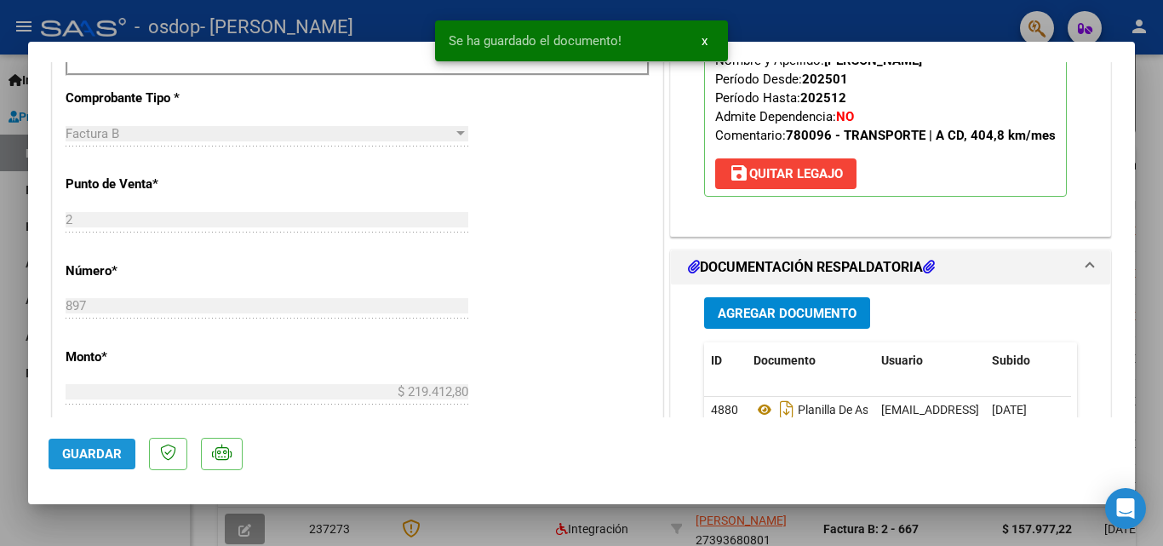
click at [90, 456] on span "Guardar" at bounding box center [92, 453] width 60 height 15
